Goal: Complete Application Form: Complete application form

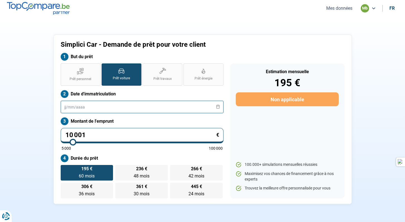
click at [98, 111] on input "text" at bounding box center [142, 107] width 163 height 13
click at [113, 97] on label "Date d'immatriculation" at bounding box center [142, 94] width 163 height 8
click at [102, 107] on input "text" at bounding box center [142, 107] width 163 height 13
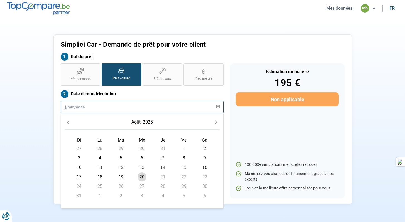
click at [102, 107] on input "text" at bounding box center [142, 107] width 163 height 13
click at [121, 93] on label "Date d'immatriculation" at bounding box center [142, 94] width 163 height 8
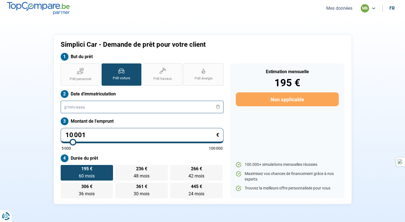
click at [91, 105] on input "text" at bounding box center [142, 107] width 163 height 13
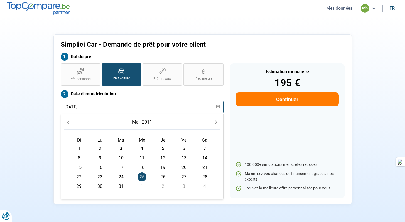
type input "[DATE]"
click at [258, 118] on div "Estimation mensuelle 195 € Continuer 100.000+ simulations mensuelles réussies M…" at bounding box center [287, 131] width 114 height 135
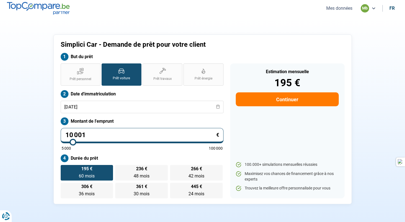
click at [120, 133] on input "10 001" at bounding box center [142, 135] width 163 height 15
type input "1 000"
type input "5000"
type input "100"
type input "5000"
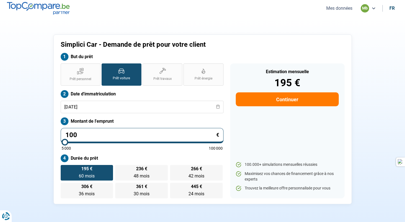
type input "10"
type input "5000"
type input "1"
type input "5000"
type input "12"
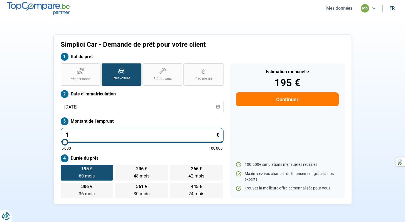
type input "5000"
type input "124"
type input "5000"
type input "1 249"
type input "5000"
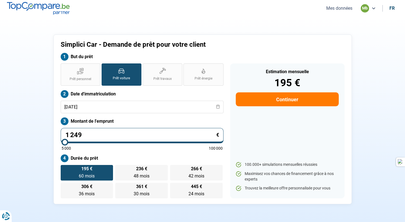
type input "12 499"
type input "12500"
type input "124 999"
type input "100000"
type input "12 499"
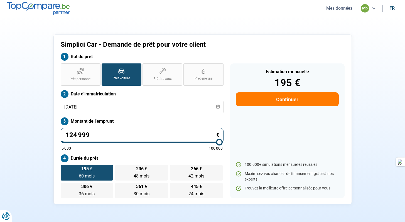
type input "12500"
type input "12 499"
type input "12500"
click at [262, 142] on div "Estimation mensuelle 195 € Continuer 100.000+ simulations mensuelles réussies M…" at bounding box center [287, 131] width 114 height 135
click at [257, 99] on button "Continuer" at bounding box center [287, 99] width 103 height 14
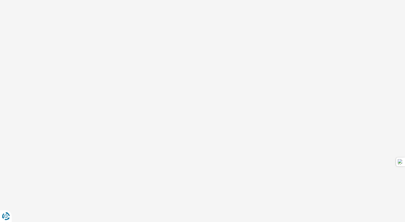
select select "32"
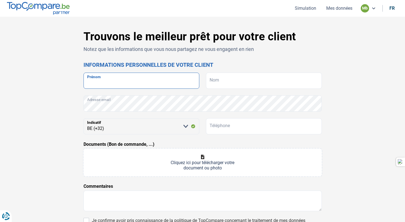
click at [160, 84] on input "Prénom" at bounding box center [142, 81] width 116 height 16
type input "Bricteux"
drag, startPoint x: 154, startPoint y: 83, endPoint x: 86, endPoint y: 80, distance: 68.3
click at [86, 80] on input "Bricteux" at bounding box center [142, 81] width 116 height 16
type input "[PERSON_NAME]"
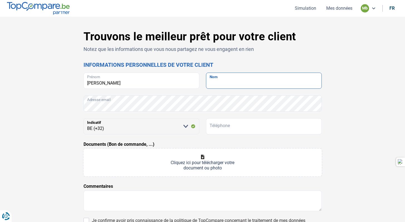
click at [223, 84] on input "Nom" at bounding box center [264, 81] width 116 height 16
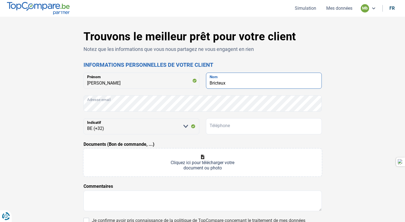
type input "Bricteux"
click at [172, 94] on form "[PERSON_NAME] Bricteux Nom Adresse email [PERSON_NAME] sélectionner une option …" at bounding box center [203, 164] width 238 height 182
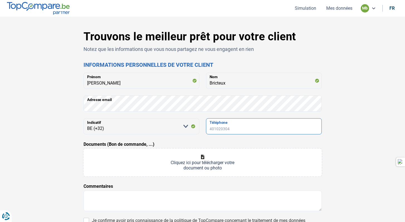
click at [236, 130] on input "Téléphone" at bounding box center [264, 126] width 116 height 16
type input "0471757938"
click at [35, 153] on div "Trouvons le meilleur prêt pour votre client Notez que les informations que vous…" at bounding box center [203, 157] width 368 height 255
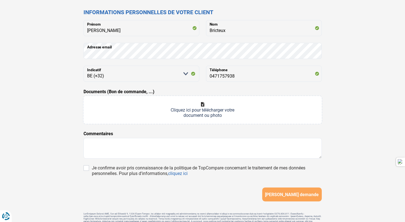
scroll to position [82, 0]
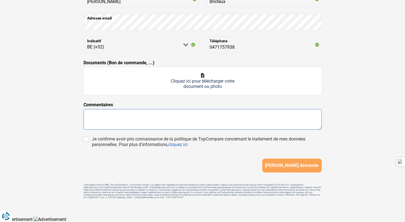
click at [125, 111] on textarea at bounding box center [203, 119] width 238 height 21
click at [197, 82] on input "Documents (Bon de commande, ...)" at bounding box center [203, 81] width 238 height 28
click at [180, 73] on input "Documents (Bon de commande, ...)" at bounding box center [203, 81] width 238 height 28
type input "C:\fakepath\20250820130404911.pdf"
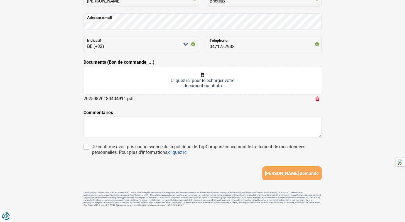
click at [220, 80] on input "Documents (Bon de commande, ...)" at bounding box center [203, 81] width 238 height 28
click at [113, 127] on textarea at bounding box center [203, 127] width 238 height 21
click at [91, 123] on textarea at bounding box center [203, 127] width 238 height 21
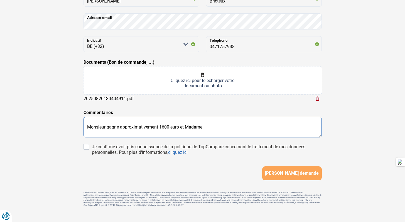
click at [180, 128] on textarea "Monsieur gagne approximativement 1600 euro et Madame" at bounding box center [203, 127] width 238 height 21
click at [202, 127] on textarea "Monsieur gagne approximativement 1600 euro de la mutelle avec une reprise prevu…" at bounding box center [203, 127] width 238 height 21
click at [275, 126] on textarea "Monsieur gagne approximativement 1600 euro de la mutuelle avec une reprise prév…" at bounding box center [203, 127] width 238 height 21
click at [280, 126] on textarea "Monsieur gagne approximativement 1600 euro de la mutuelle avec une reprise prév…" at bounding box center [203, 127] width 238 height 21
click at [254, 128] on textarea "Monsieur gagne approximativement 1600 euro de la mutuelle avec une reprise prév…" at bounding box center [203, 127] width 238 height 21
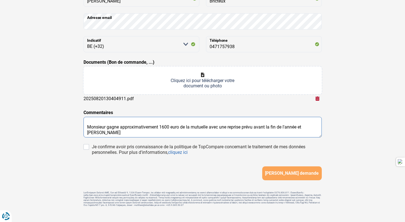
click at [127, 135] on textarea "Monsieur gagne approximativement 1600 euro de la mutuelle avec une reprise prév…" at bounding box center [203, 127] width 238 height 21
click at [179, 132] on textarea "Monsieur gagne approximativement 1600 euro de la mutuelle avec une reprise prév…" at bounding box center [203, 127] width 238 height 21
click at [273, 132] on textarea "Monsieur gagne approximativement 1600 euro de la mutuelle avec une reprise prév…" at bounding box center [203, 127] width 238 height 21
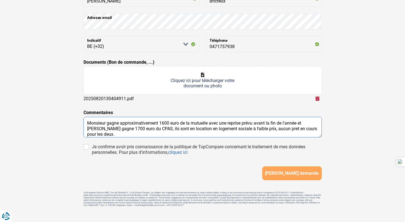
scroll to position [9, 0]
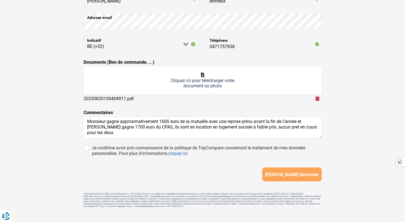
click at [365, 129] on div "Trouvons le meilleur prêt pour votre client Notez que les informations que vous…" at bounding box center [203, 80] width 368 height 264
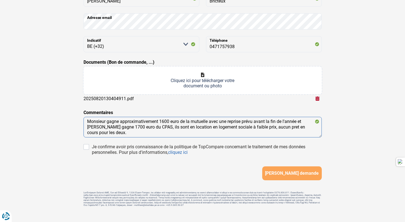
click at [281, 123] on textarea "Monsieur gagne approximativement 1600 euro de la mutuelle avec une reprise prév…" at bounding box center [203, 127] width 238 height 21
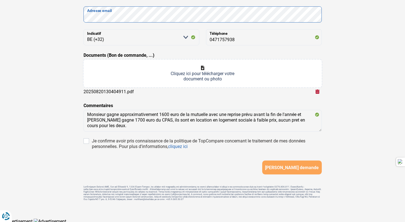
scroll to position [92, 0]
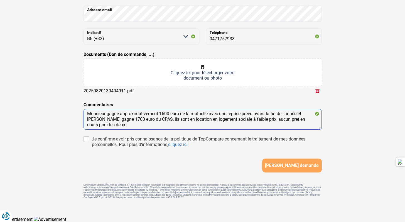
click at [157, 125] on textarea "Monsieur gagne approximativement 1600 euro de la mutuelle avec une reprise prév…" at bounding box center [203, 119] width 238 height 21
click at [296, 113] on textarea "Monsieur gagne approximativement 1600 euro de la mutuelle avec une reprise prév…" at bounding box center [203, 119] width 238 height 21
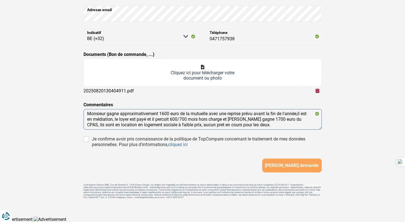
click at [163, 116] on textarea "Monsieur gagne approximativement 1600 euro de la mutuelle avec une reprise prév…" at bounding box center [203, 119] width 238 height 21
click at [275, 123] on textarea "Monsieur gagne approximativement 1600 euro de la mutuelle avec une reprise prév…" at bounding box center [203, 119] width 238 height 21
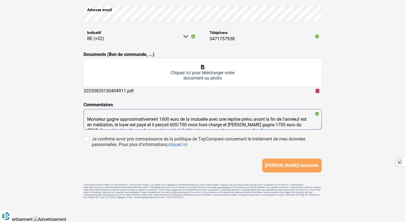
drag, startPoint x: 275, startPoint y: 123, endPoint x: 85, endPoint y: 84, distance: 193.9
click at [85, 84] on form "[PERSON_NAME] Bricteux Nom Adresse email [PERSON_NAME] sélectionner une option …" at bounding box center [203, 78] width 238 height 190
type textarea "Monsieur gagne approximativement 1600 euro de la mutuelle avec une reprise prév…"
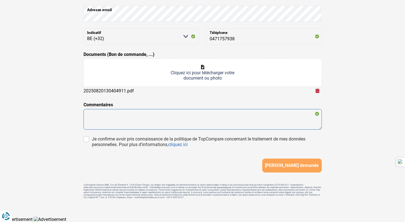
paste textarea "Monsieur perçoit environ 1 600 € de la mutuelle, avec une reprise prévue avant …"
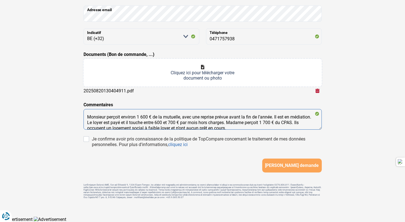
scroll to position [6, 0]
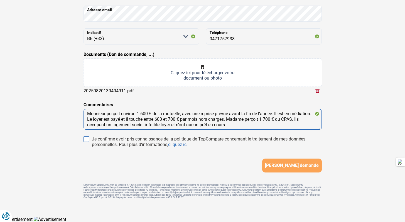
type textarea "Monsieur perçoit environ 1 600 € de la mutuelle, avec une reprise prévue avant …"
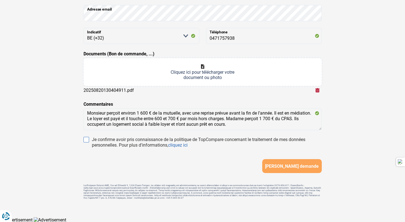
click at [87, 138] on input "Je confirme avoir pris connaissance de la politique de TopCompare concernant le…" at bounding box center [87, 140] width 6 height 6
checkbox input "true"
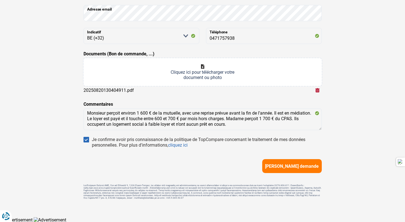
click at [134, 76] on input "Documents (Bon de commande, ...)" at bounding box center [203, 72] width 238 height 28
type input "C:\fakepath\1000021977.png"
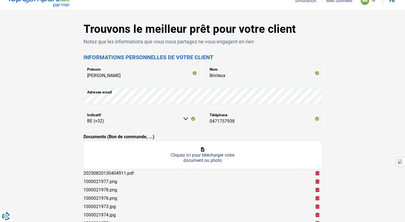
scroll to position [11, 0]
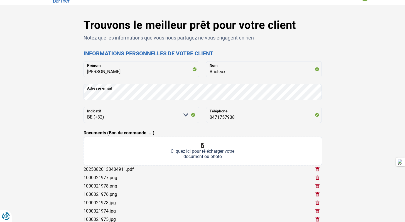
click at [209, 153] on input "Documents (Bon de commande, ...)" at bounding box center [203, 151] width 238 height 28
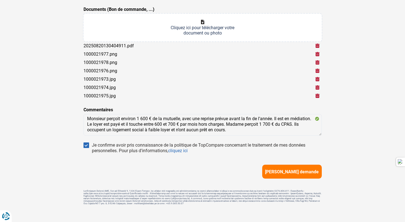
scroll to position [142, 0]
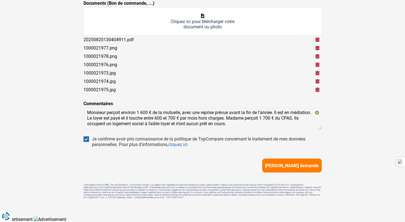
click at [180, 20] on input "Documents (Bon de commande, ...)" at bounding box center [203, 22] width 238 height 28
click at [339, 37] on div "Trouvons le meilleur prêt pour votre client Notez que les informations que vous…" at bounding box center [203, 46] width 368 height 314
click at [368, 61] on div "Trouvons le meilleur prêt pour votre client Notez que les informations que vous…" at bounding box center [203, 46] width 368 height 314
click at [167, 20] on input "Documents (Bon de commande, ...)" at bounding box center [203, 22] width 238 height 28
type input "C:\fakepath\20250820133315777 (1).pdf"
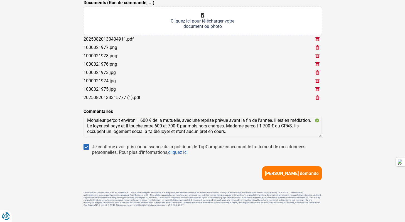
click at [292, 176] on span "[PERSON_NAME] demande" at bounding box center [292, 173] width 54 height 5
